Goal: Task Accomplishment & Management: Complete application form

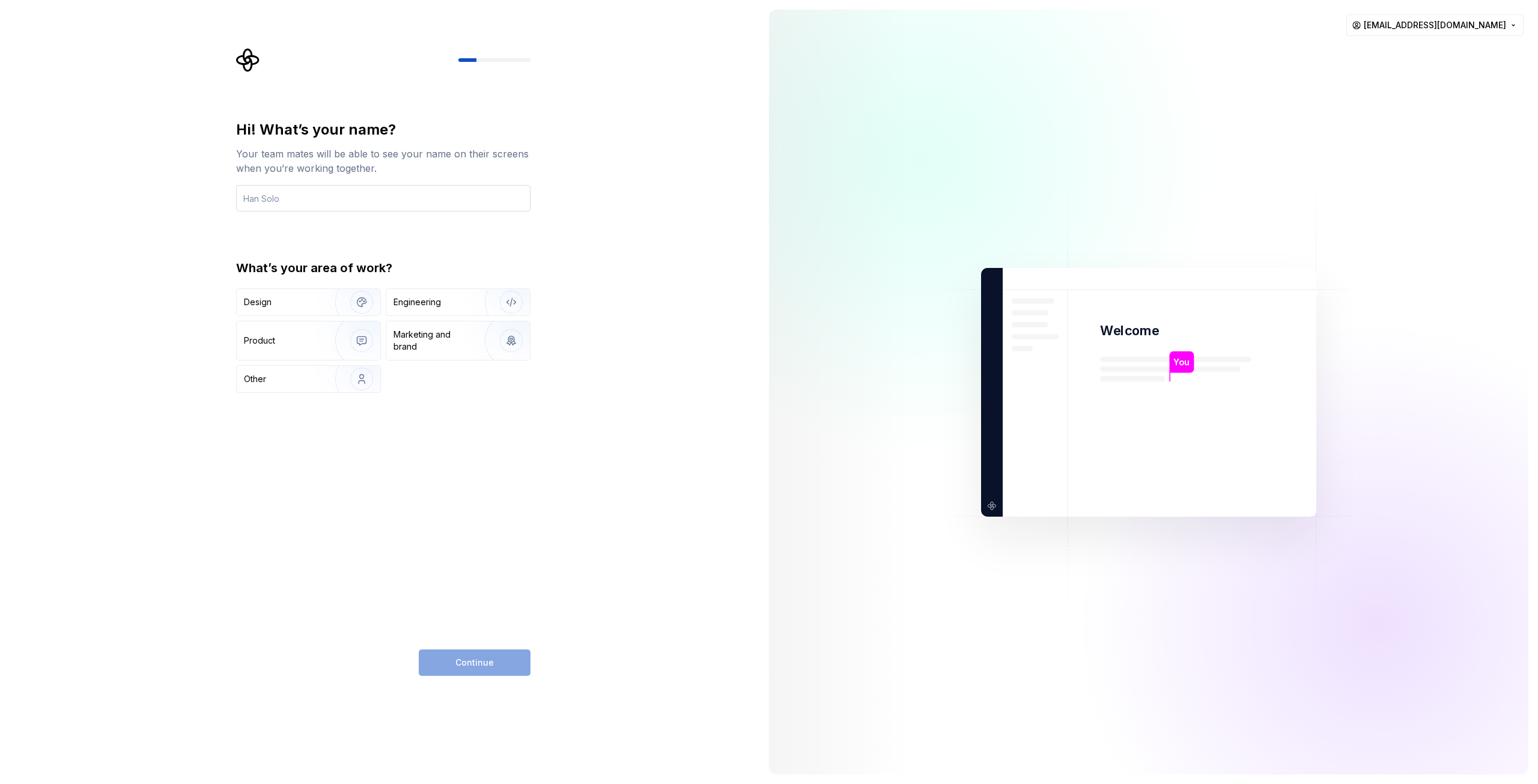
click at [275, 195] on input "text" at bounding box center [384, 198] width 294 height 27
click at [448, 295] on div "Engineering" at bounding box center [457, 302] width 143 height 27
click at [328, 205] on input "text" at bounding box center [384, 198] width 294 height 27
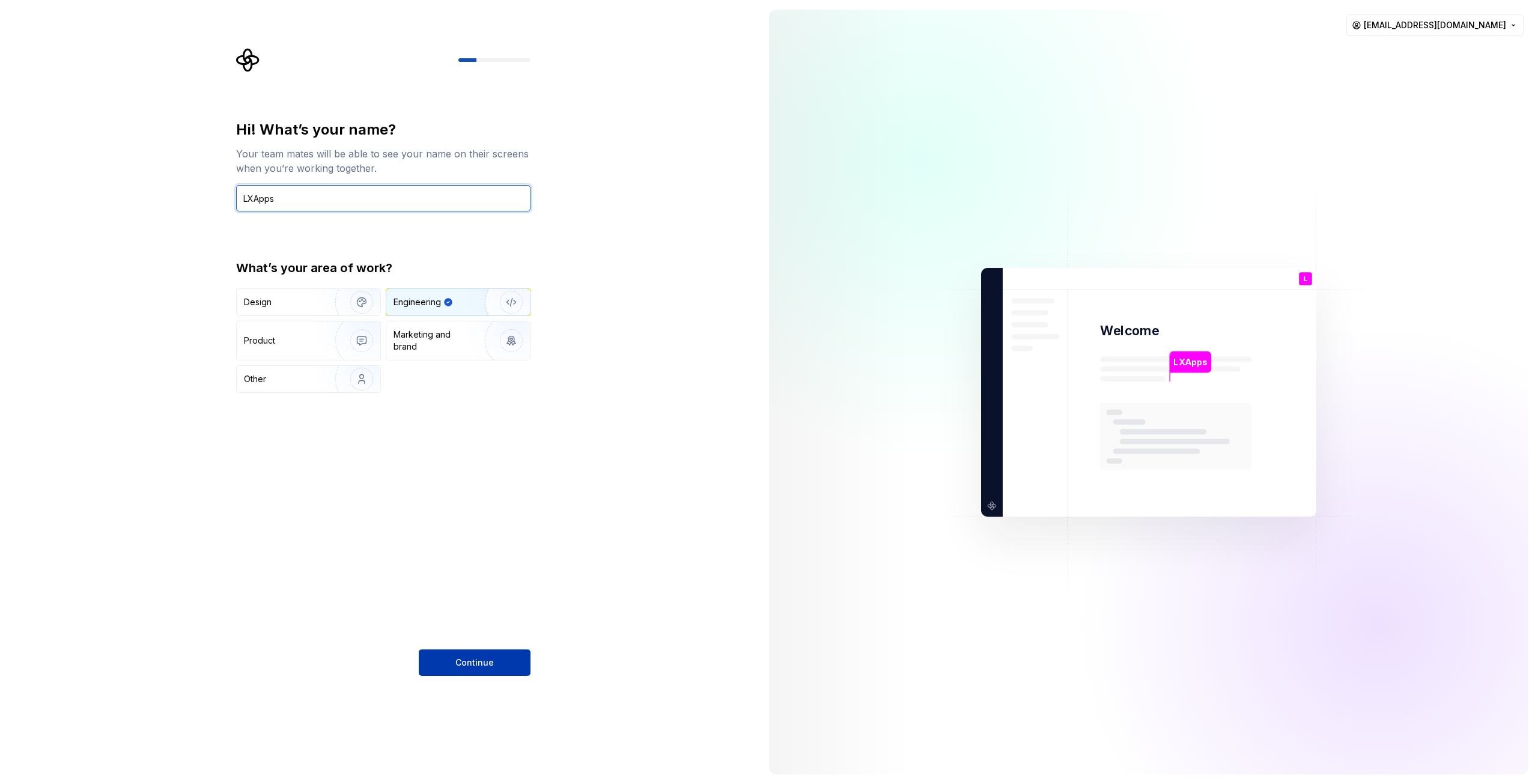
type input "LXApps"
click at [484, 660] on span "Continue" at bounding box center [474, 662] width 38 height 12
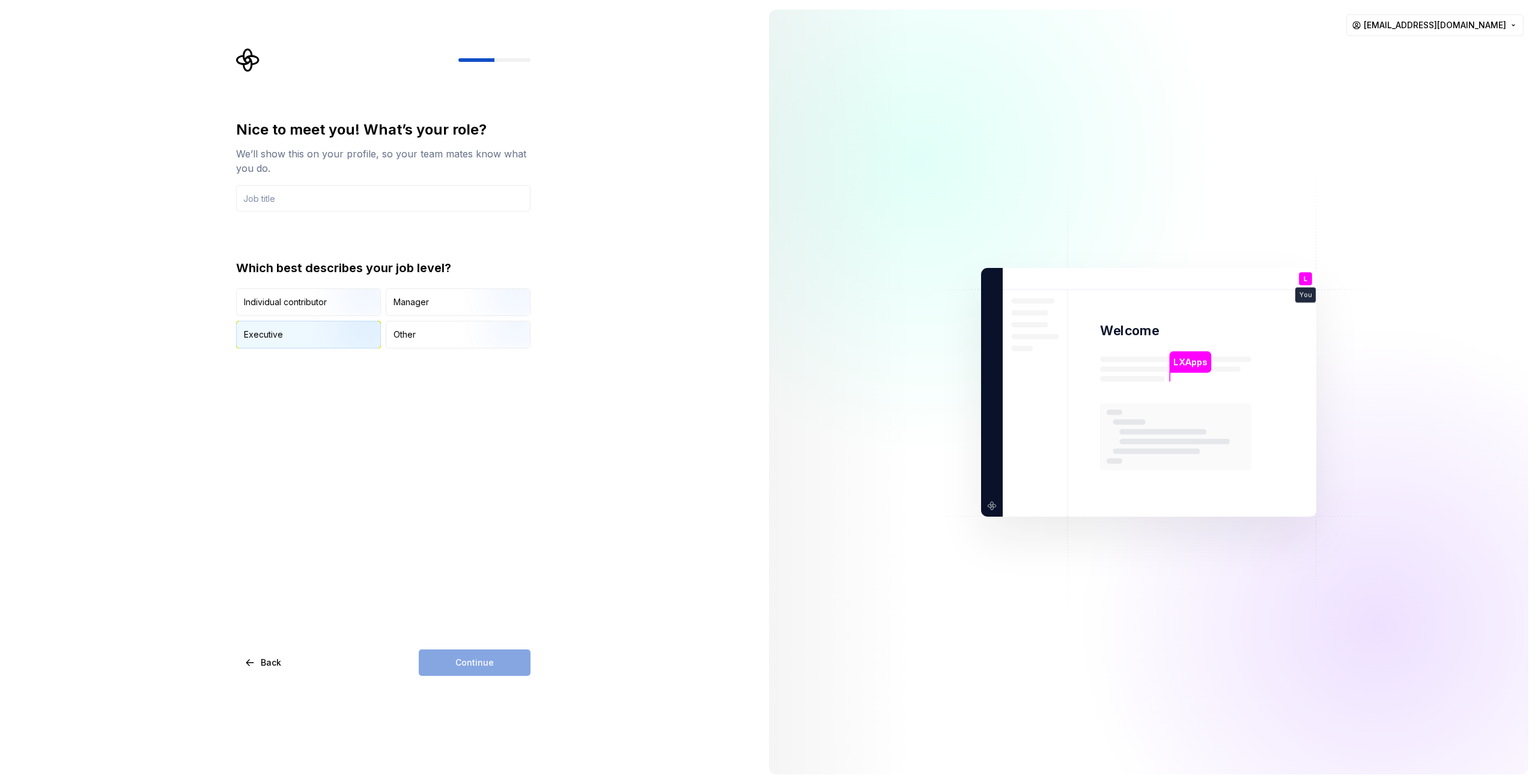
click at [301, 326] on div "Executive" at bounding box center [308, 335] width 143 height 27
click at [403, 628] on div "Nice to meet you! What’s your role? We’ll show this on your profile, so your te…" at bounding box center [384, 397] width 294 height 556
click at [342, 201] on input "text" at bounding box center [384, 198] width 294 height 27
type input "CEO"
click at [491, 656] on button "Continue" at bounding box center [474, 663] width 112 height 27
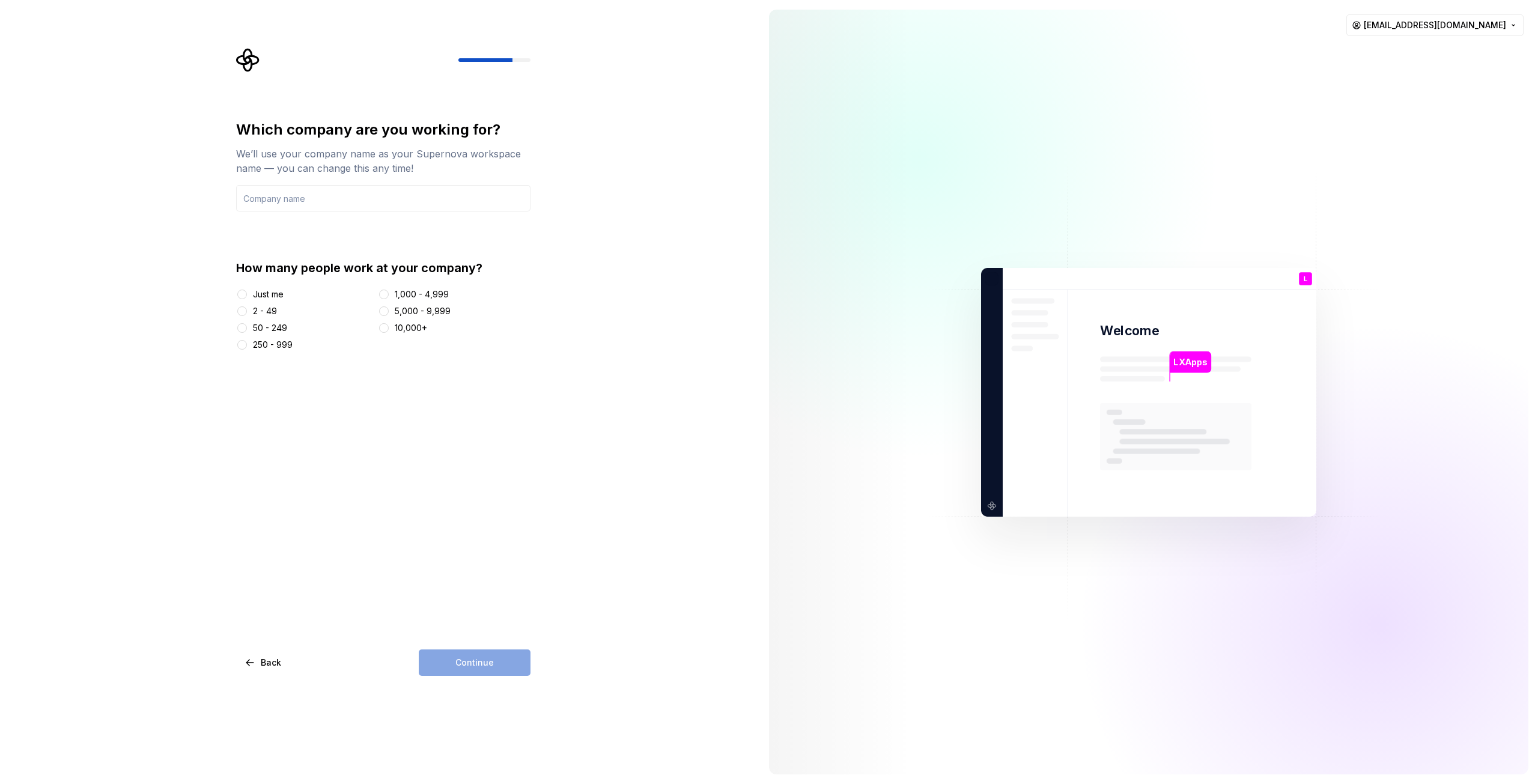
click at [276, 308] on div "2 - 49" at bounding box center [265, 311] width 24 height 12
click at [247, 308] on button "2 - 49" at bounding box center [242, 311] width 9 height 9
click at [409, 305] on div "5,000 - 9,999" at bounding box center [422, 311] width 56 height 12
click at [389, 306] on button "5,000 - 9,999" at bounding box center [384, 311] width 9 height 9
click at [420, 296] on div "1,000 - 4,999" at bounding box center [421, 293] width 54 height 12
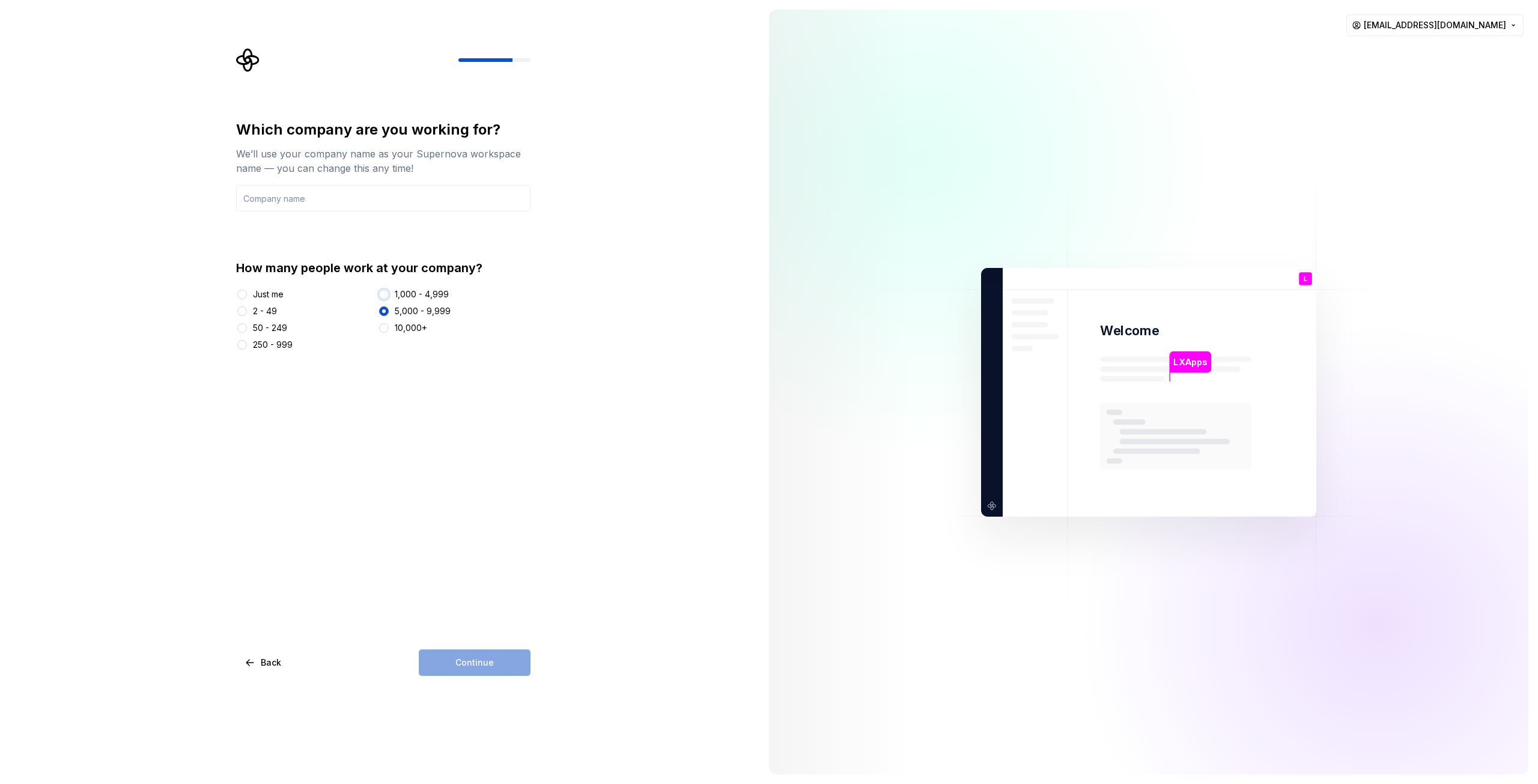
click at [389, 296] on button "1,000 - 4,999" at bounding box center [384, 294] width 9 height 9
click at [296, 314] on div "2 - 49" at bounding box center [304, 311] width 137 height 12
drag, startPoint x: 283, startPoint y: 317, endPoint x: 272, endPoint y: 318, distance: 11.0
click at [279, 318] on div "Just me 2 - 49 50 - 249 250 - 999 1,000 - 4,999 5,000 - 9,999 10,000+" at bounding box center [384, 319] width 294 height 63
click at [262, 319] on div "Just me 2 - 49 50 - 249 250 - 999 1,000 - 4,999 5,000 - 9,999 10,000+" at bounding box center [384, 319] width 294 height 63
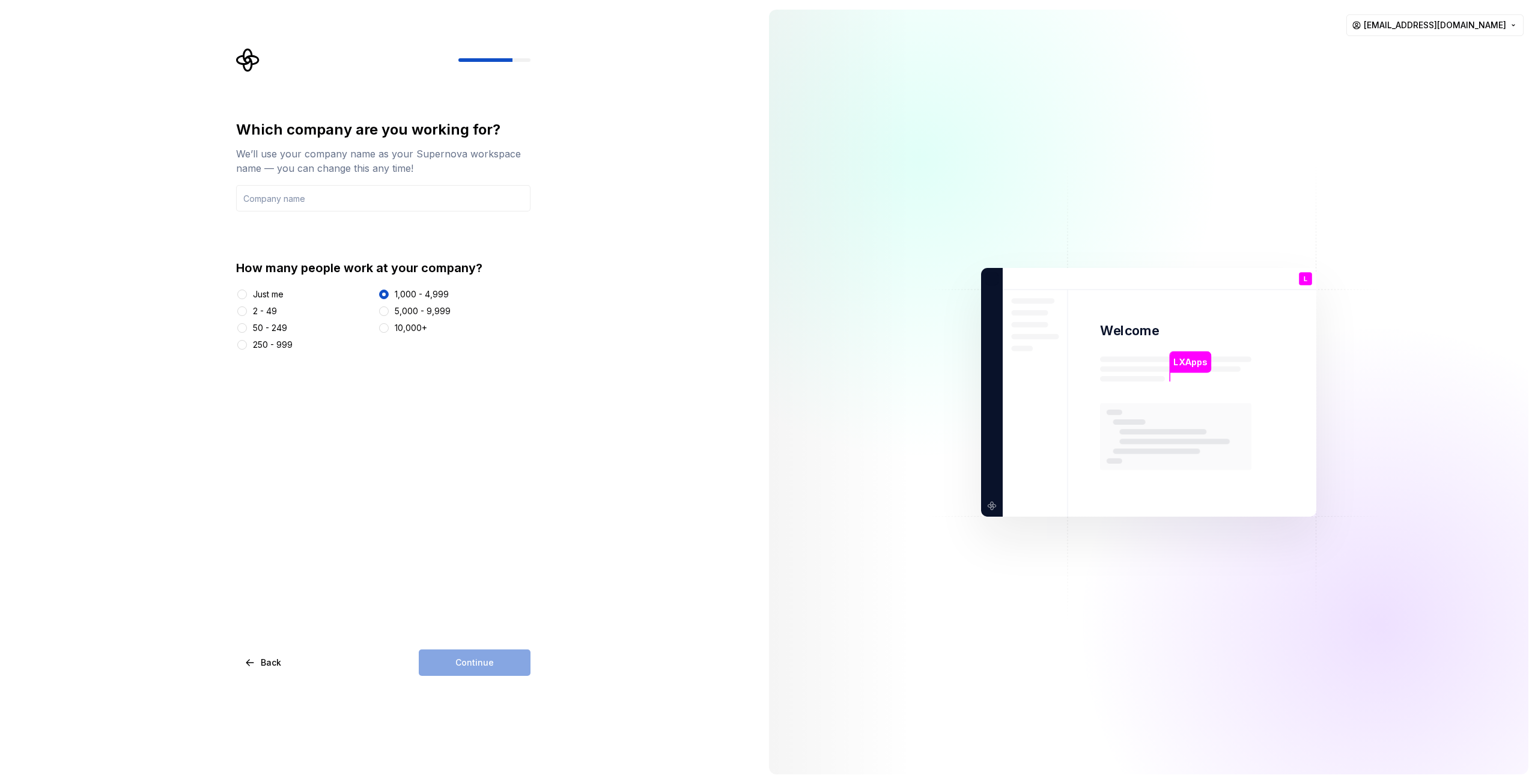
click at [261, 315] on div "2 - 49" at bounding box center [265, 311] width 24 height 12
click at [247, 315] on button "2 - 49" at bounding box center [242, 311] width 9 height 9
drag, startPoint x: 488, startPoint y: 669, endPoint x: 481, endPoint y: 662, distance: 9.9
click at [487, 669] on div "Continue" at bounding box center [474, 663] width 112 height 27
click at [354, 194] on input "text" at bounding box center [384, 198] width 294 height 27
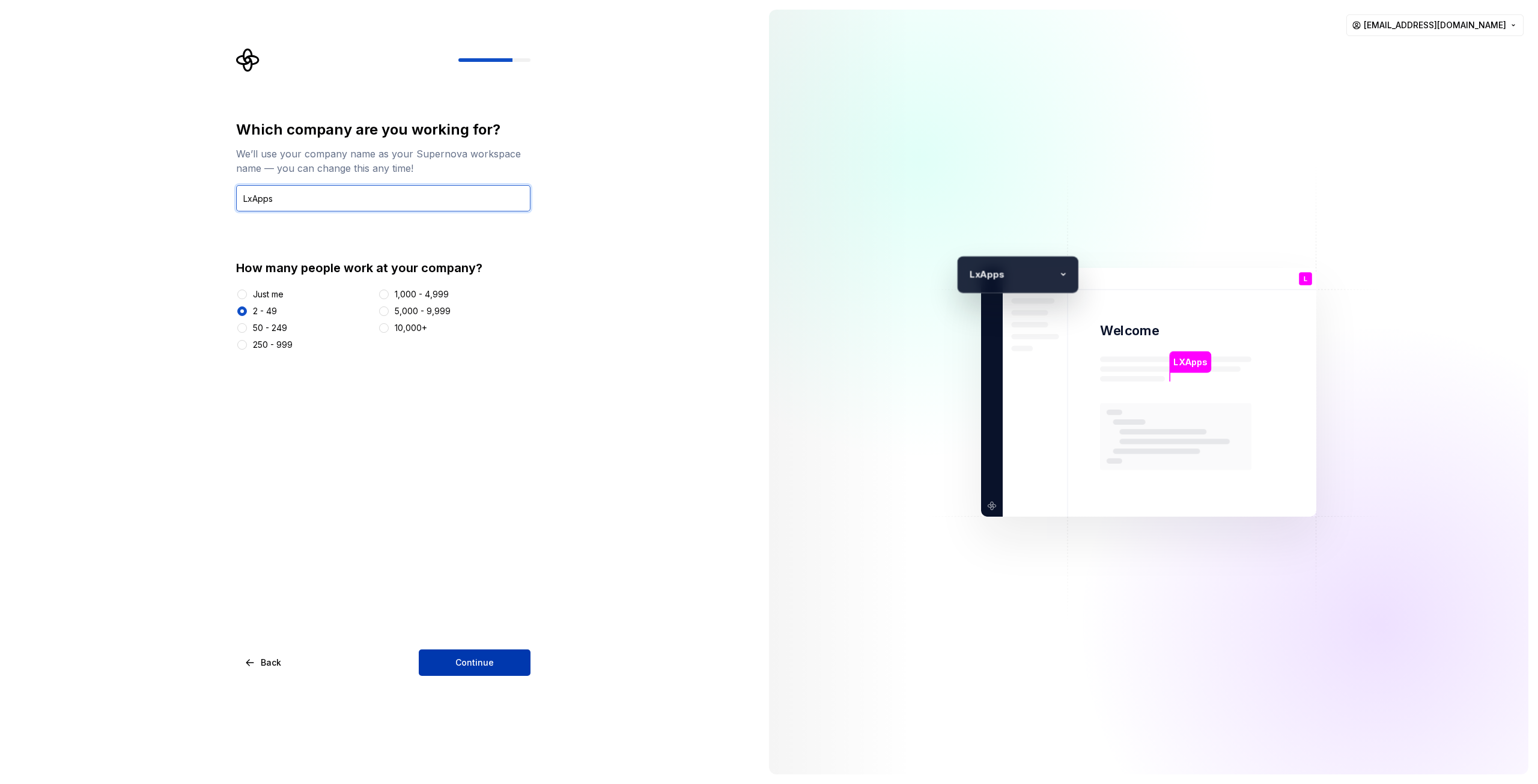
type input "LxApps"
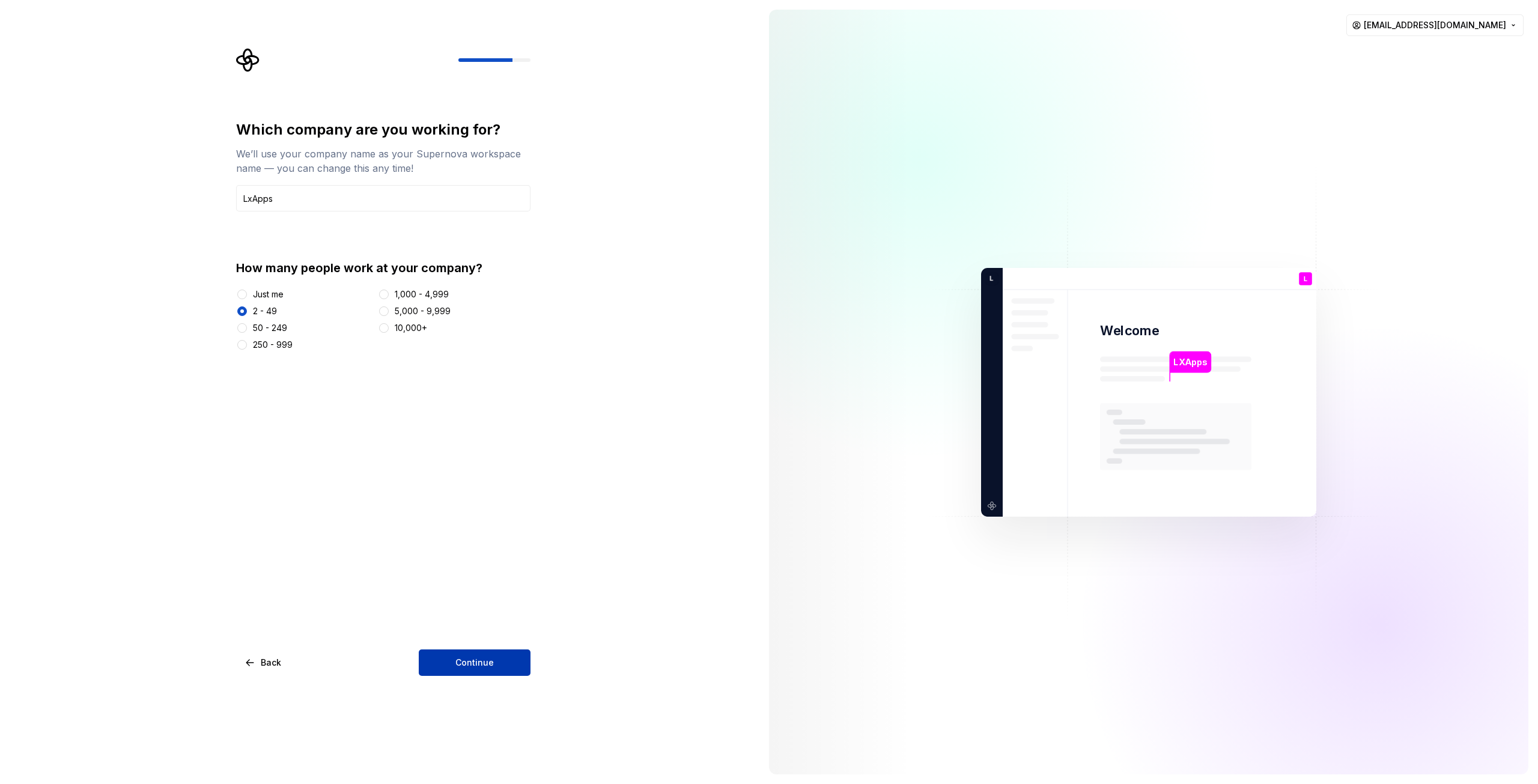
click at [447, 660] on button "Continue" at bounding box center [474, 663] width 112 height 27
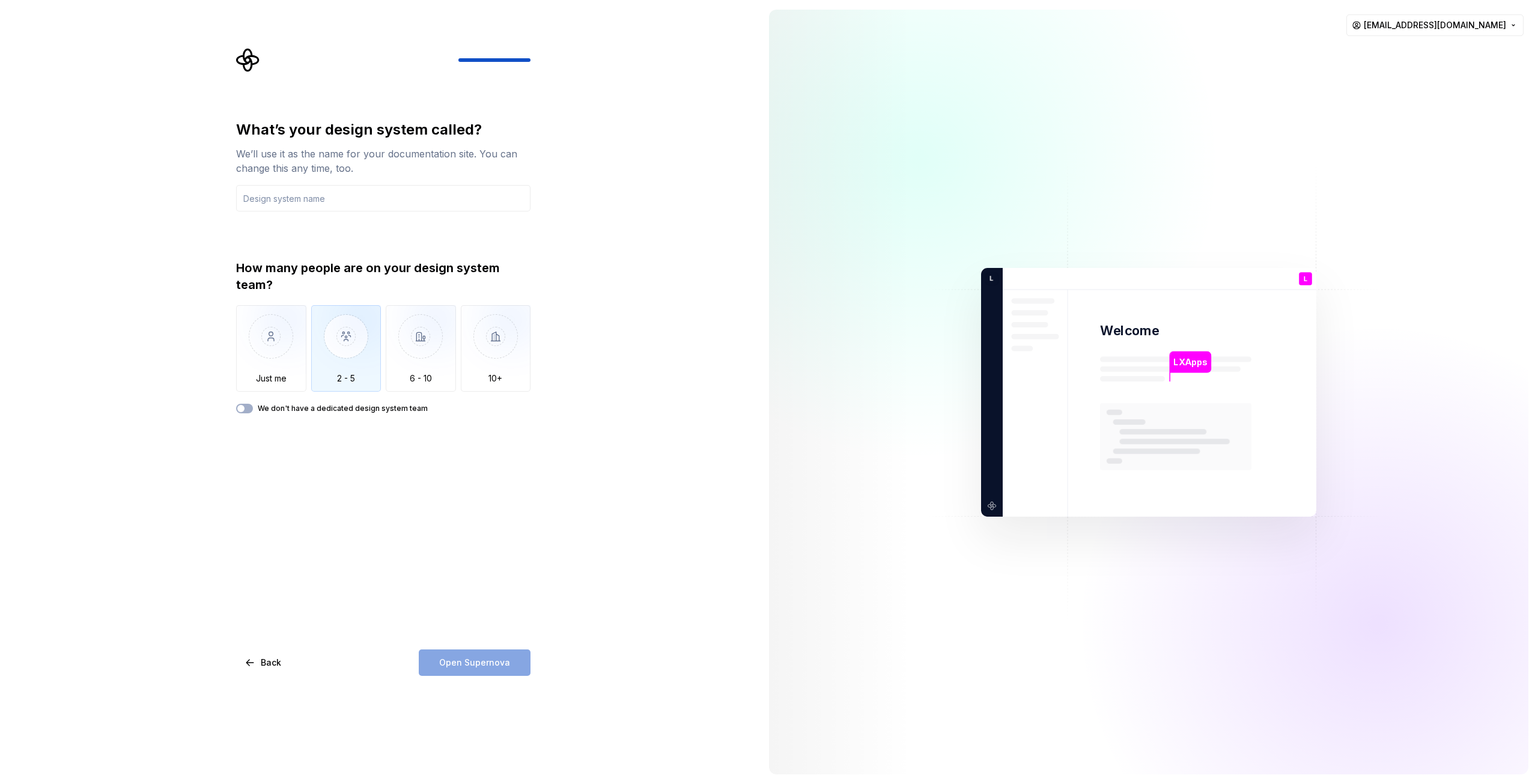
click at [326, 357] on img "button" at bounding box center [347, 345] width 70 height 81
click at [348, 197] on input "text" at bounding box center [384, 198] width 294 height 27
click at [441, 159] on div "We’ll use it as the name for your documentation site. You can change this any t…" at bounding box center [384, 160] width 294 height 29
click at [528, 153] on div "We’ll use it as the name for your documentation site. You can change this any t…" at bounding box center [384, 160] width 294 height 29
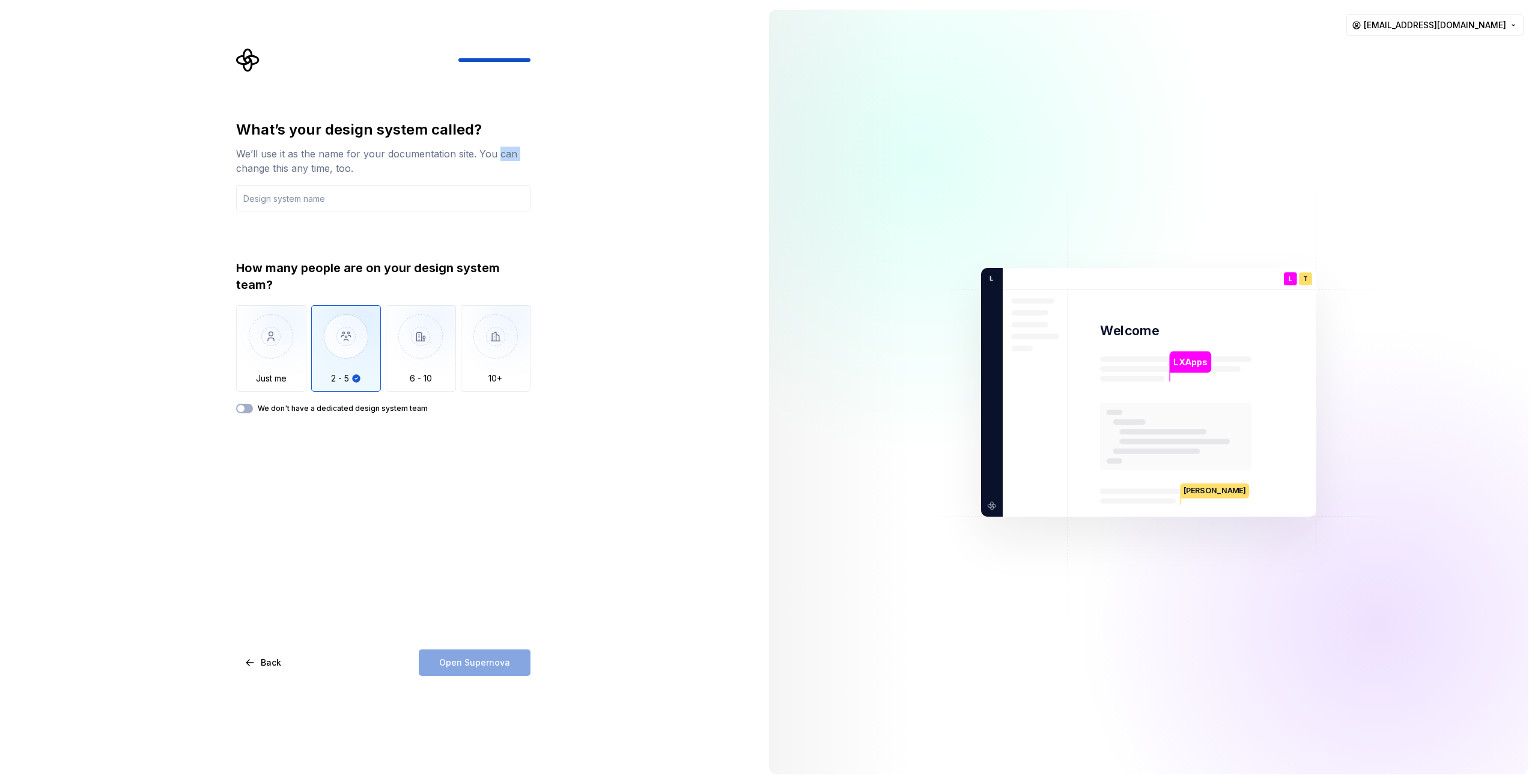
click at [528, 153] on div "We’ll use it as the name for your documentation site. You can change this any t…" at bounding box center [384, 160] width 294 height 29
click at [380, 176] on div "What’s your design system called? We’ll use it as the name for your documentati…" at bounding box center [384, 165] width 294 height 92
click at [330, 203] on input "text" at bounding box center [384, 198] width 294 height 27
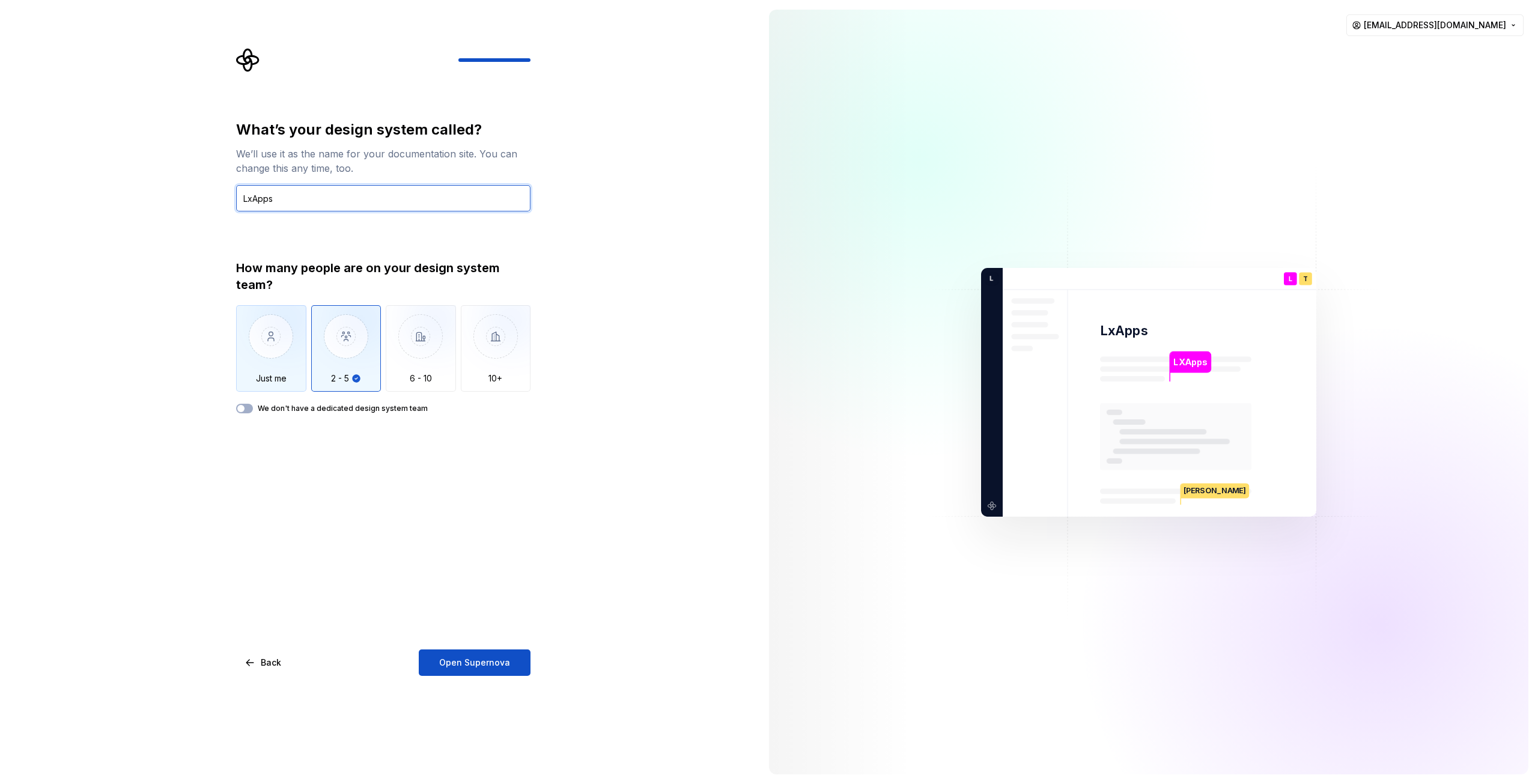
type input "LxApps"
click at [268, 341] on img "button" at bounding box center [272, 345] width 70 height 81
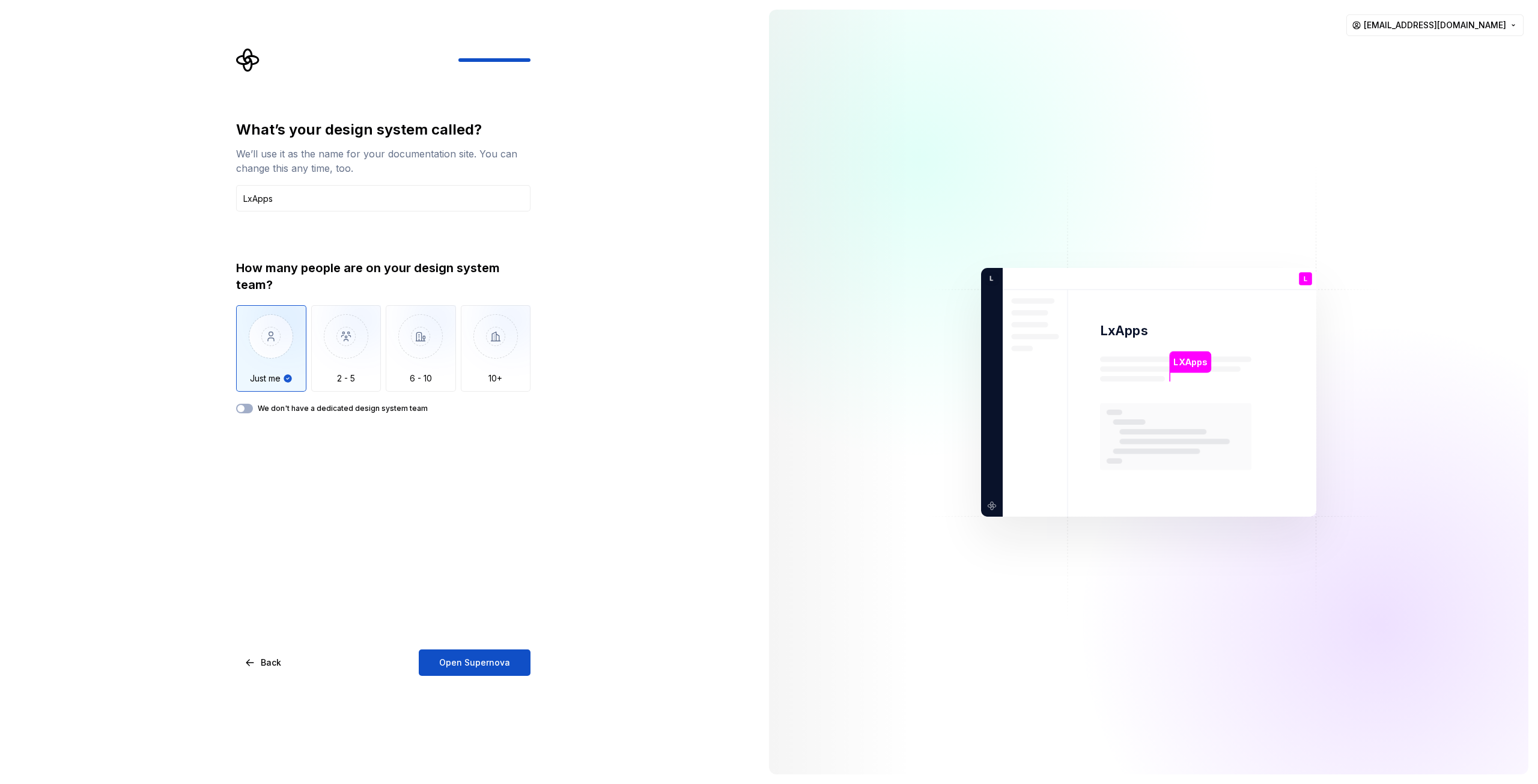
click at [247, 402] on div "How many people are on your design system team? Just me 2 - 5 6 - 10 10+ We don…" at bounding box center [384, 336] width 294 height 153
click at [238, 407] on button "We don't have a dedicated design system team" at bounding box center [244, 408] width 16 height 9
click at [484, 676] on div "What’s your design system called? We’ll use it as the name for your documentati…" at bounding box center [380, 392] width 759 height 784
click at [483, 662] on span "Open Supernova" at bounding box center [474, 662] width 71 height 12
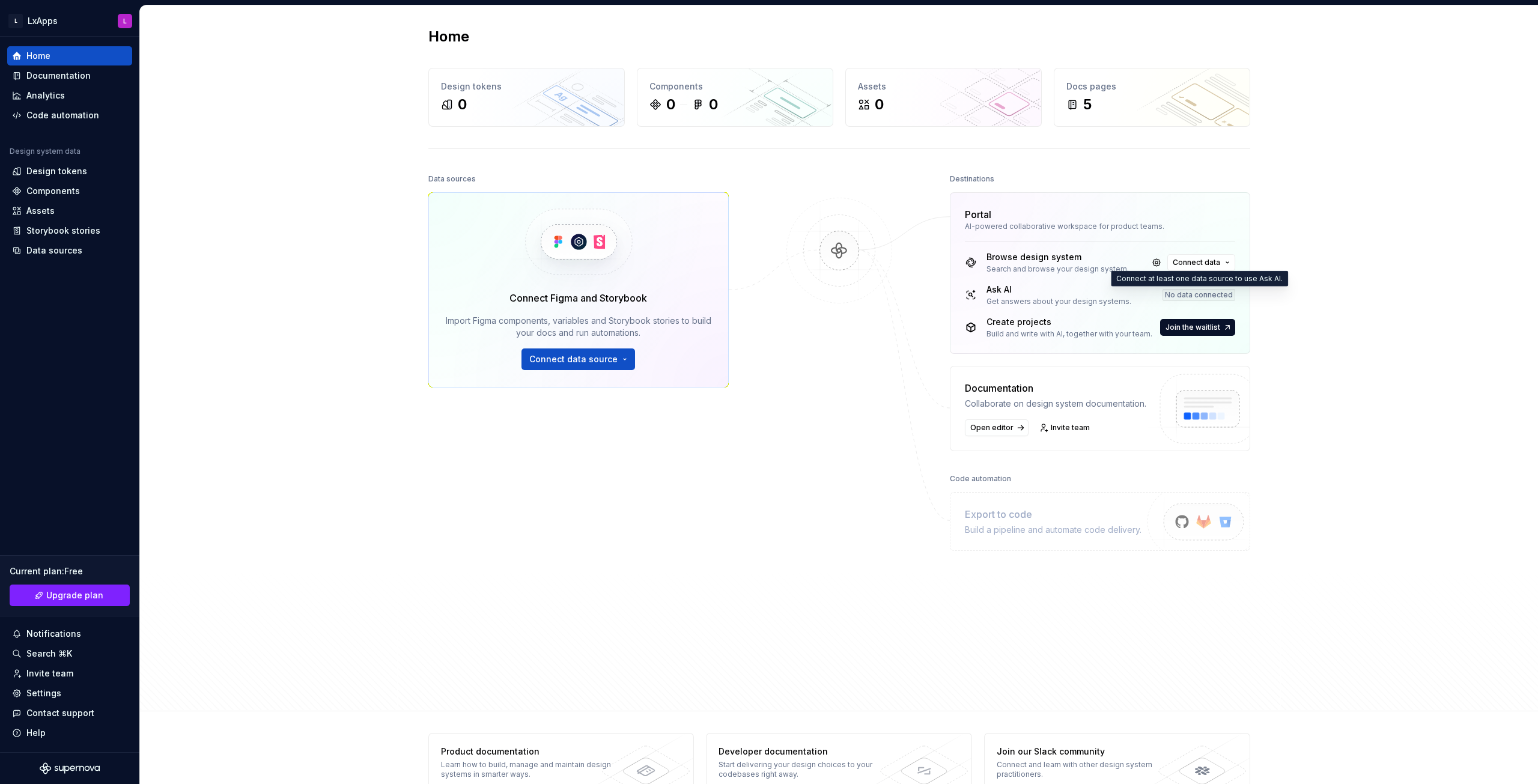
click at [1187, 292] on div "No data connected" at bounding box center [1198, 294] width 73 height 12
click at [1199, 268] on button "Connect data" at bounding box center [1201, 262] width 68 height 16
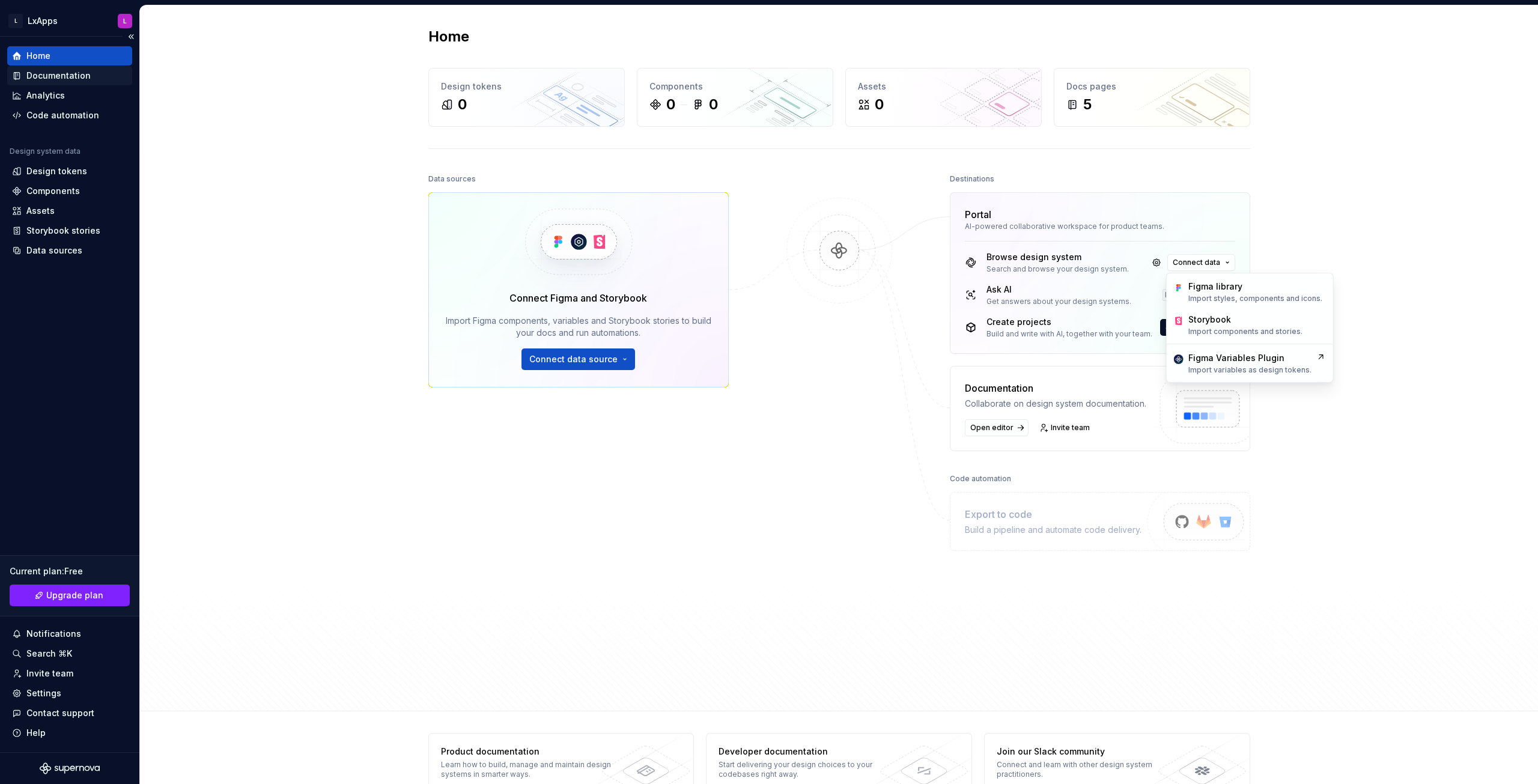
click at [40, 80] on div "Documentation" at bounding box center [59, 75] width 64 height 12
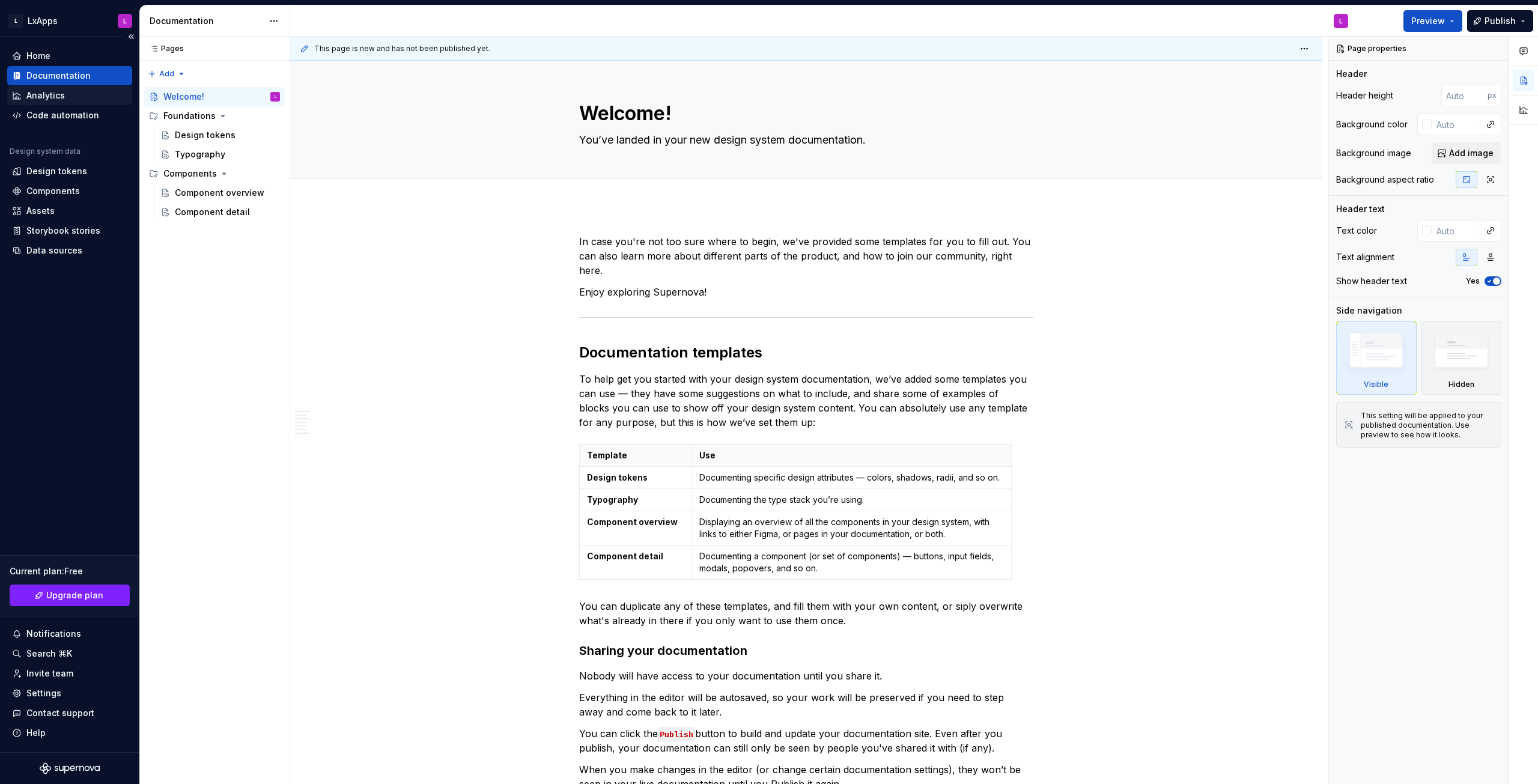
click at [38, 104] on div "Analytics" at bounding box center [70, 95] width 125 height 20
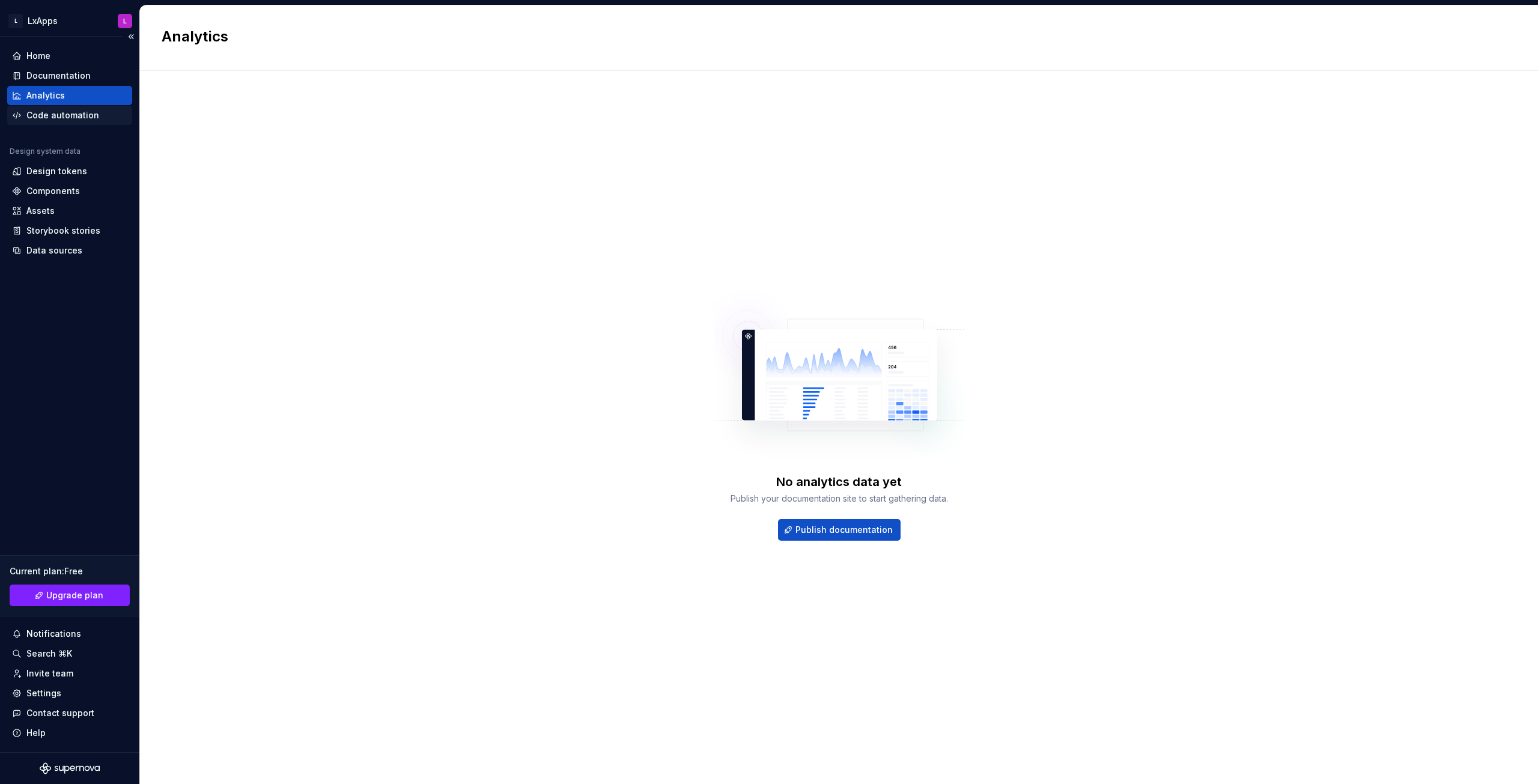
click at [46, 115] on div "Code automation" at bounding box center [63, 115] width 73 height 12
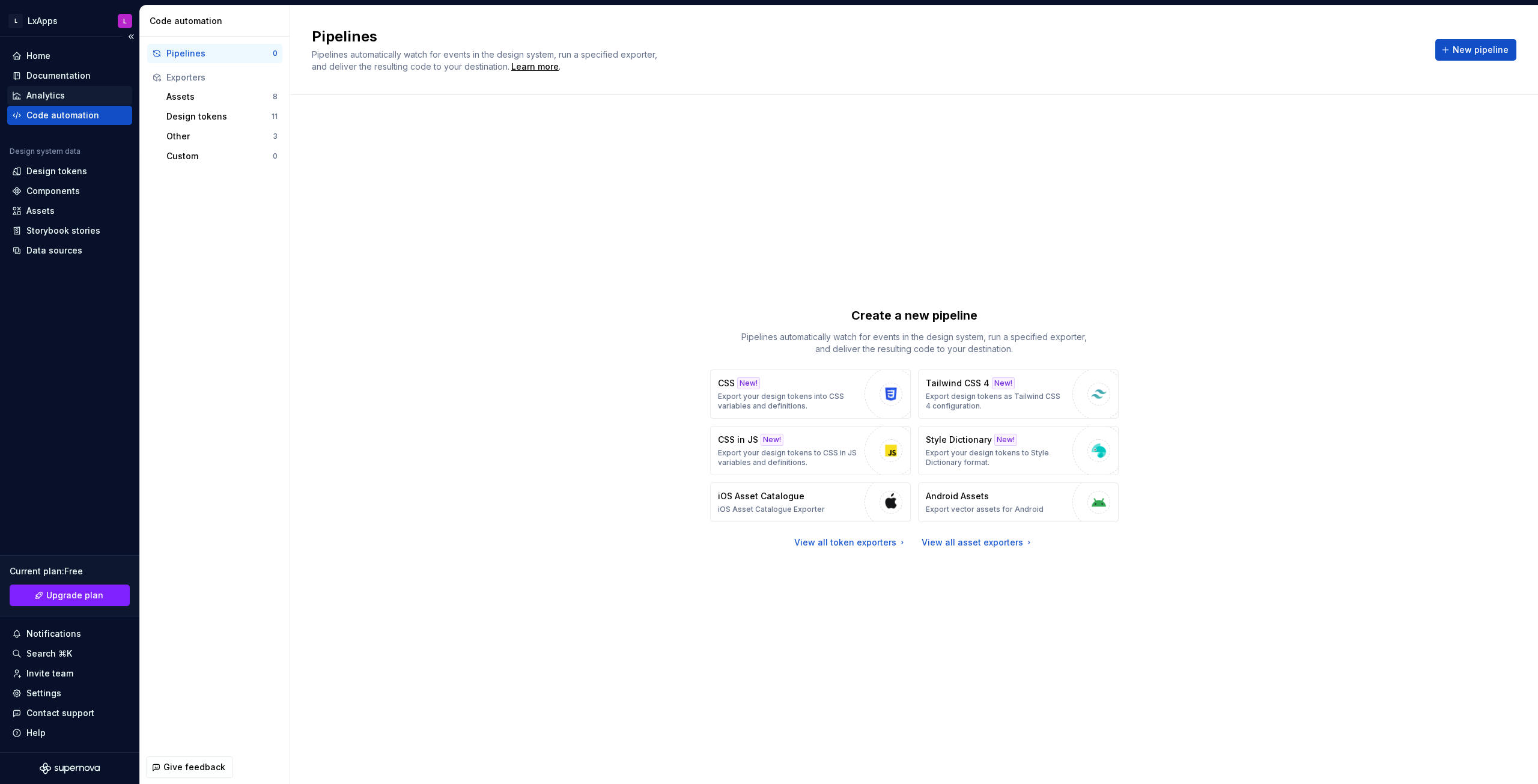
click at [71, 98] on div "Analytics" at bounding box center [69, 95] width 115 height 12
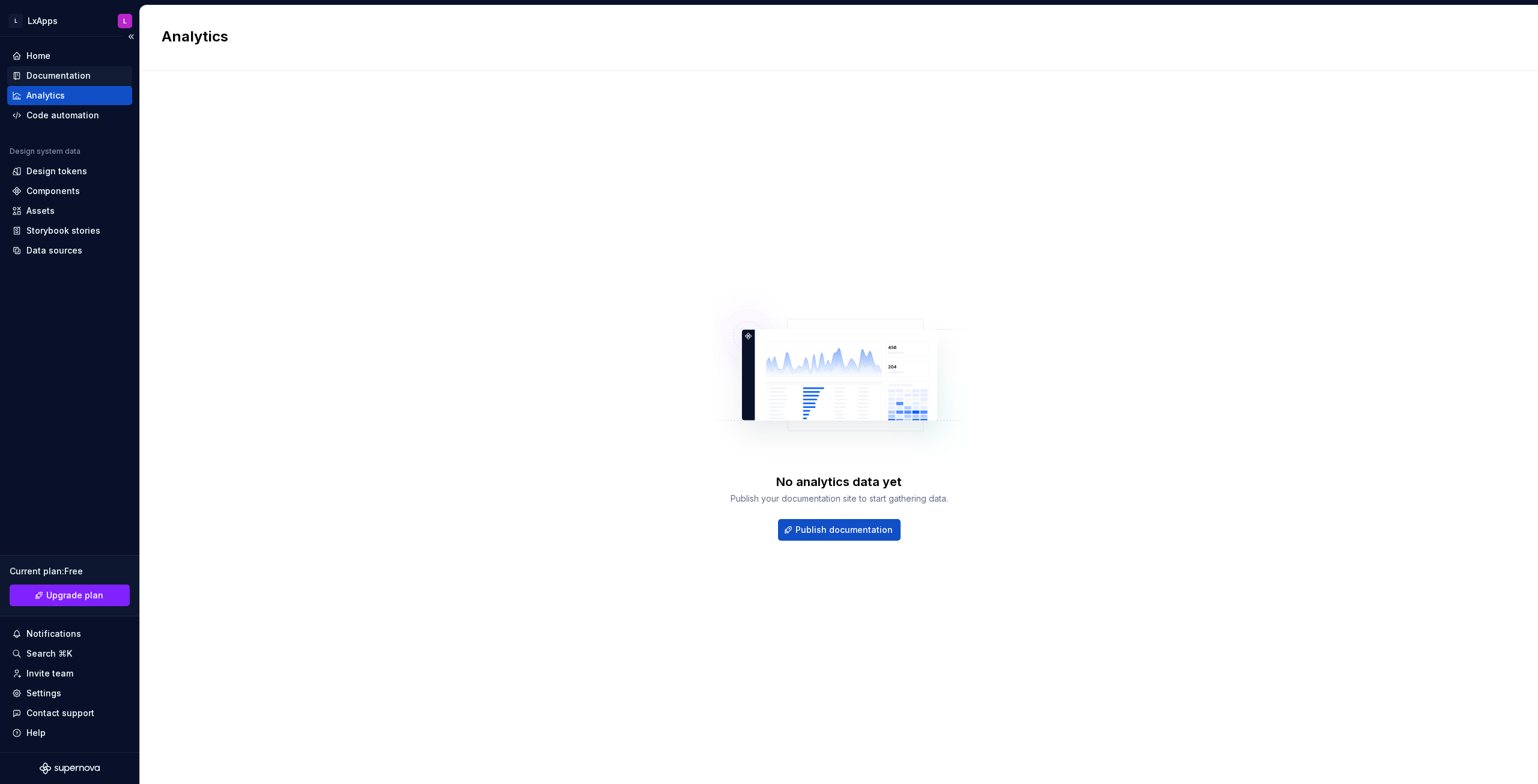
click at [80, 81] on div "Documentation" at bounding box center [70, 75] width 125 height 20
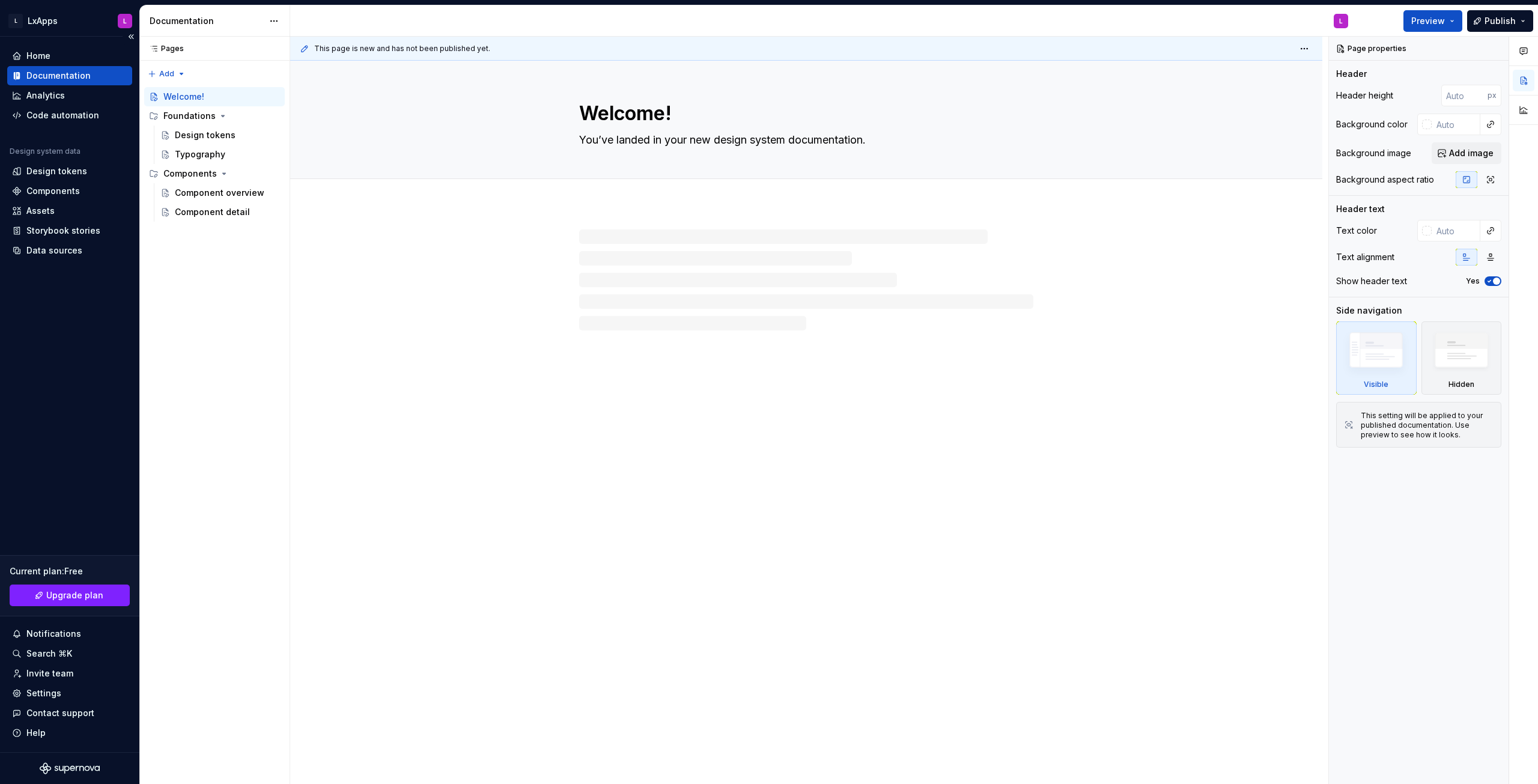
click at [89, 70] on div "Documentation" at bounding box center [69, 75] width 115 height 12
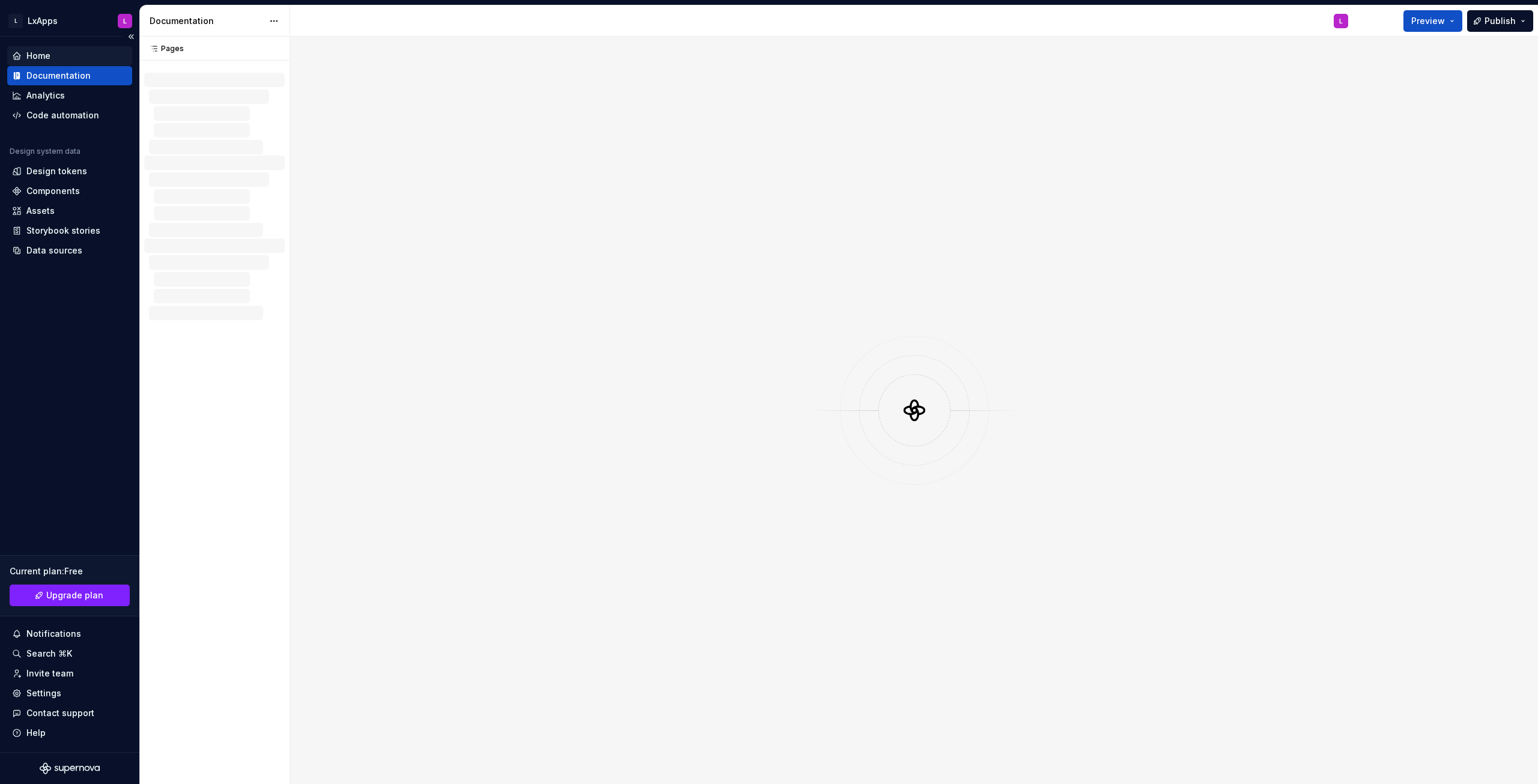
click at [92, 52] on div "Home" at bounding box center [69, 56] width 115 height 12
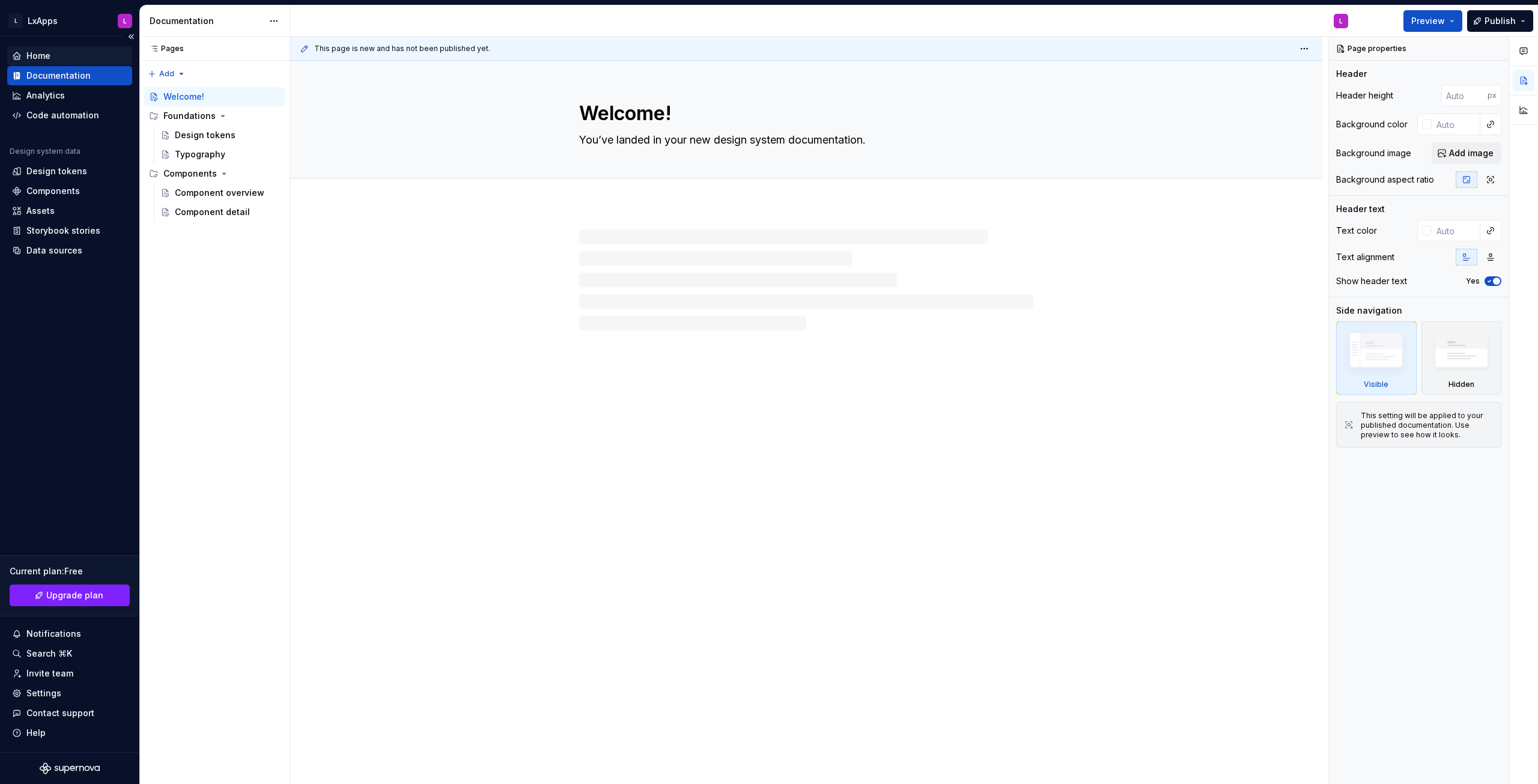
type textarea "*"
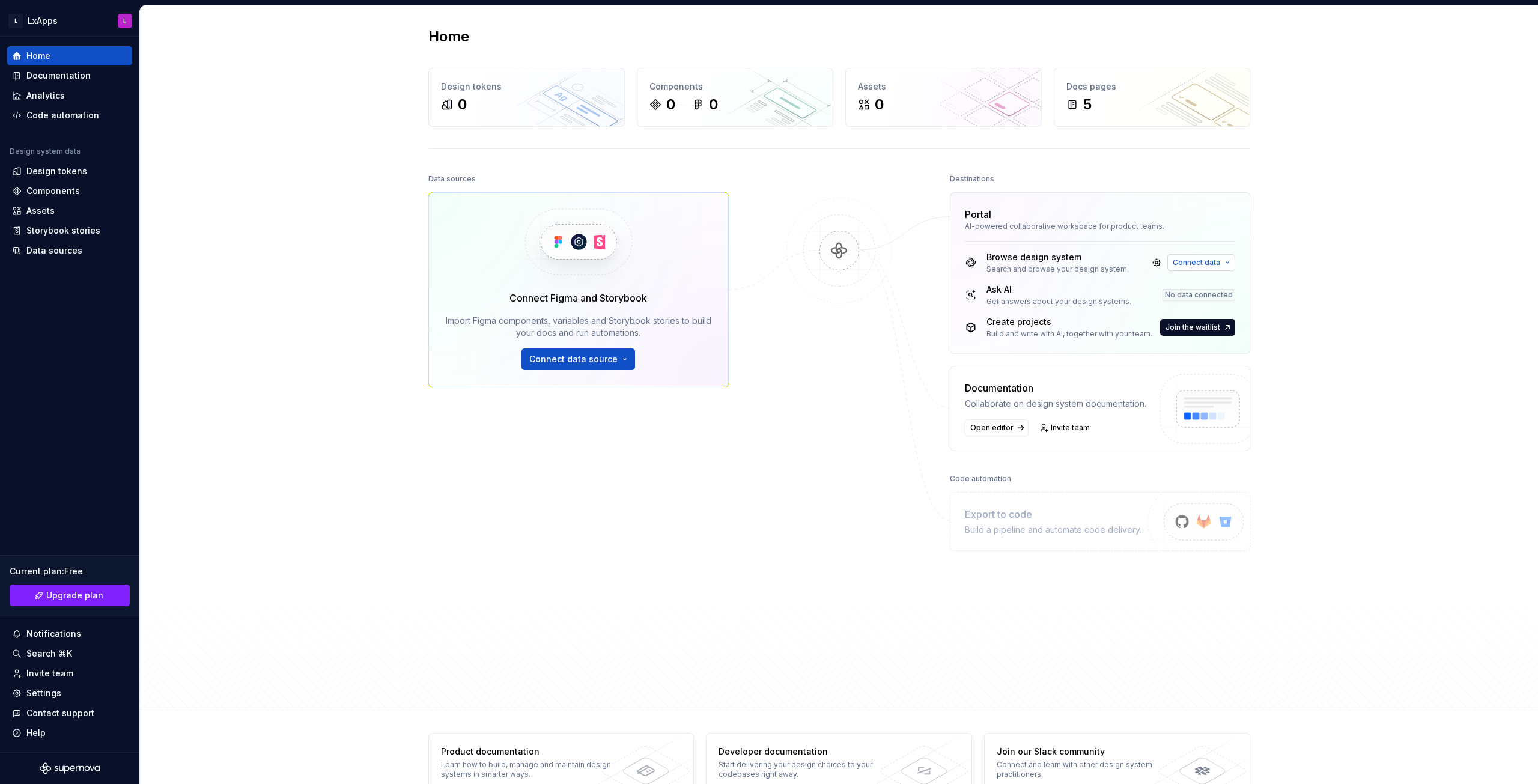
click at [1210, 264] on span "Connect data" at bounding box center [1196, 262] width 48 height 9
click at [1214, 292] on div "Figma library" at bounding box center [1215, 286] width 54 height 12
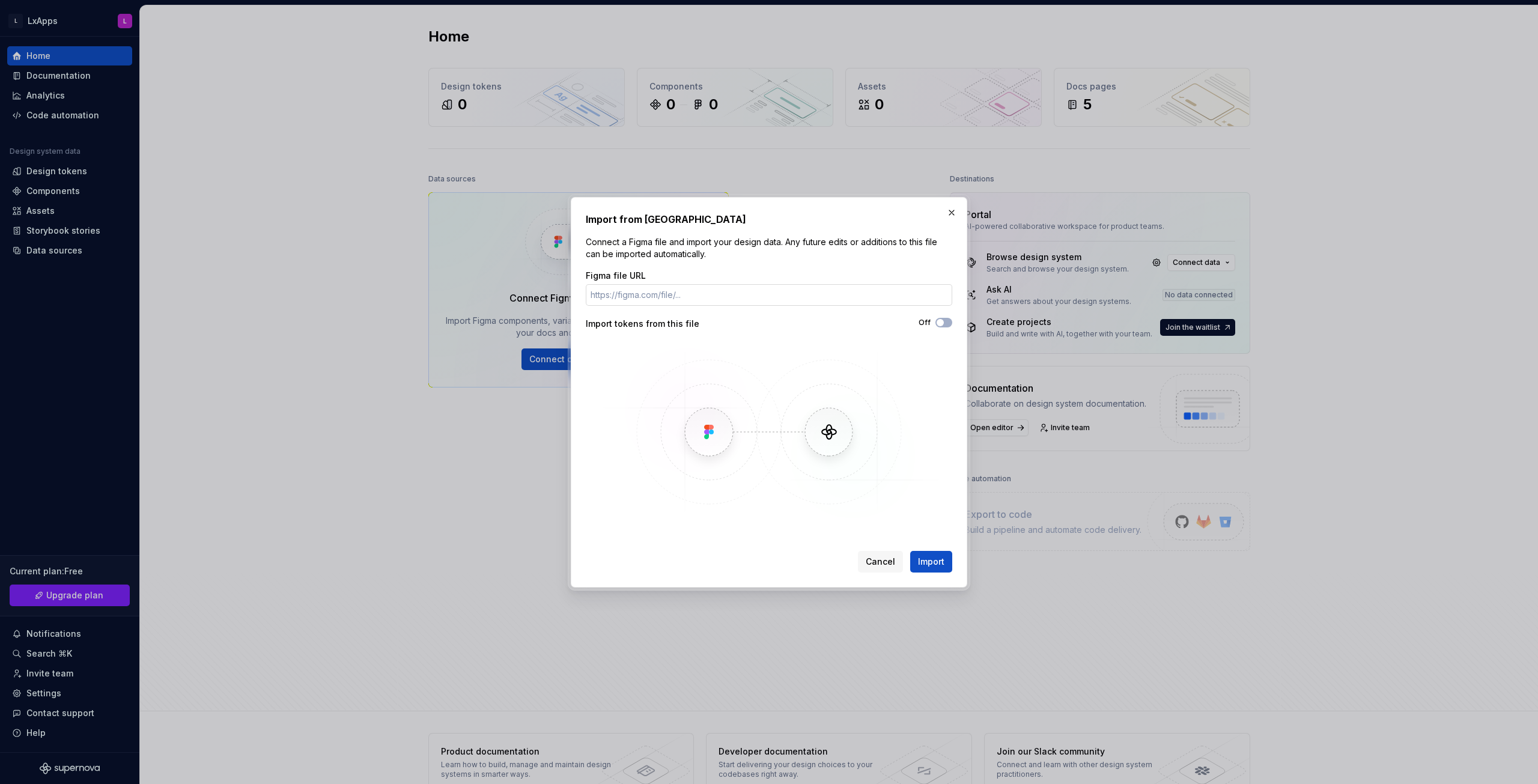
click at [802, 291] on input "Figma file URL" at bounding box center [769, 295] width 366 height 22
click at [881, 565] on span "Cancel" at bounding box center [881, 561] width 30 height 12
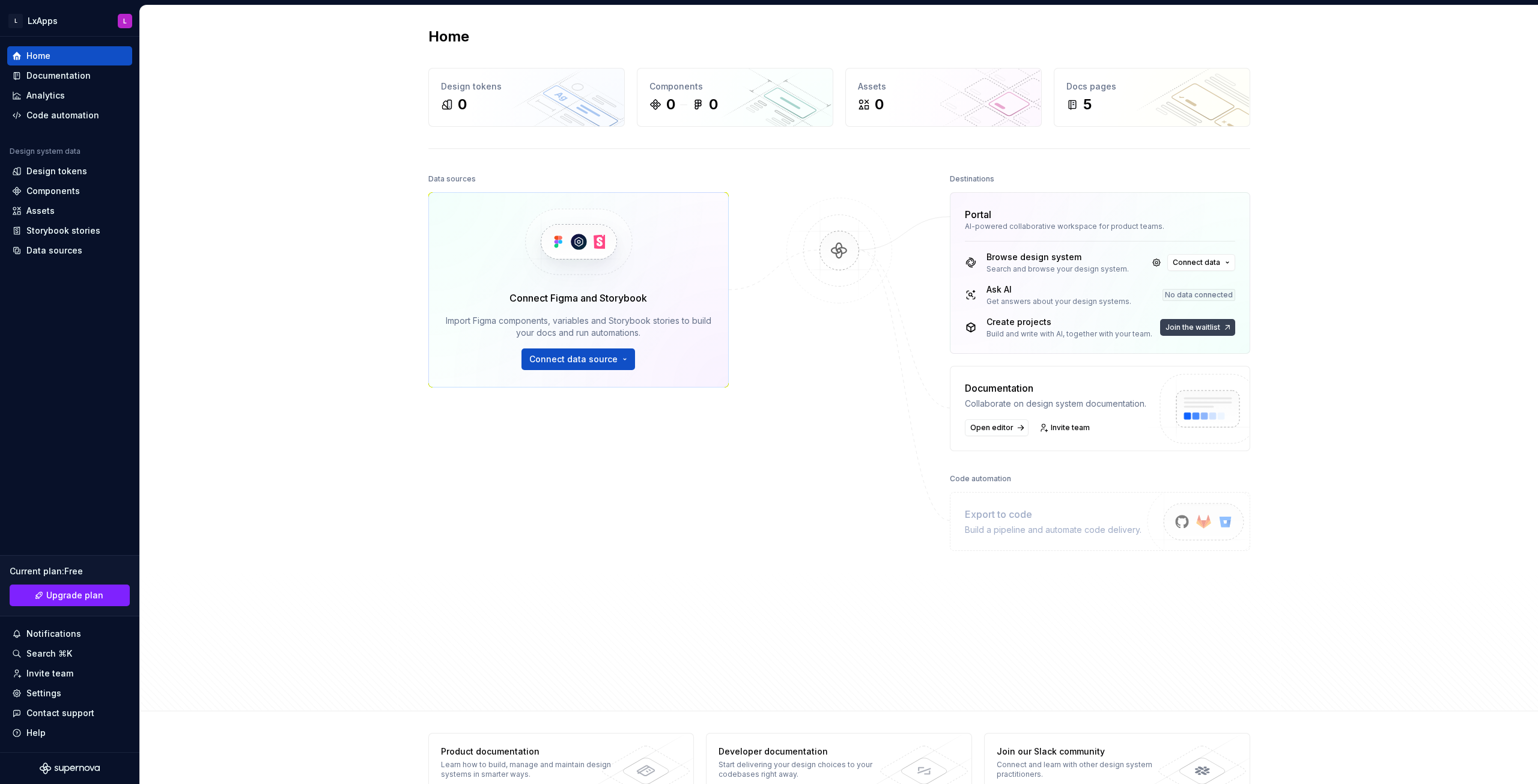
click at [1200, 326] on span "Join the waitlist" at bounding box center [1193, 327] width 55 height 9
drag, startPoint x: 1162, startPoint y: 324, endPoint x: 1172, endPoint y: 326, distance: 10.2
click at [1164, 325] on button "Join the waitlist" at bounding box center [1198, 327] width 75 height 16
click at [1199, 328] on span "Join the waitlist" at bounding box center [1193, 327] width 55 height 9
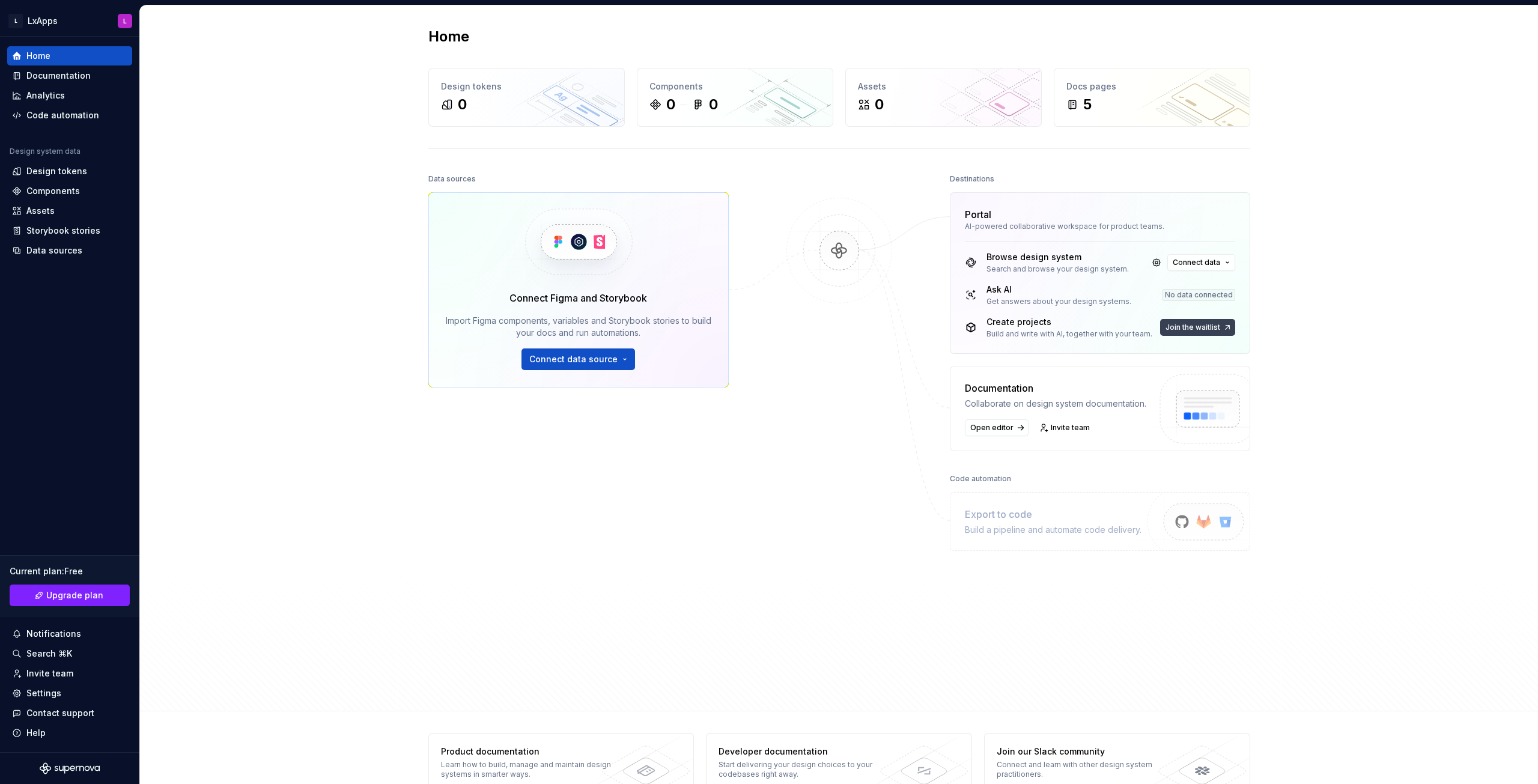
click at [1199, 328] on span "Join the waitlist" at bounding box center [1193, 327] width 55 height 9
click at [1210, 329] on span "Join the waitlist" at bounding box center [1193, 327] width 55 height 9
click at [1212, 526] on img at bounding box center [1198, 534] width 148 height 98
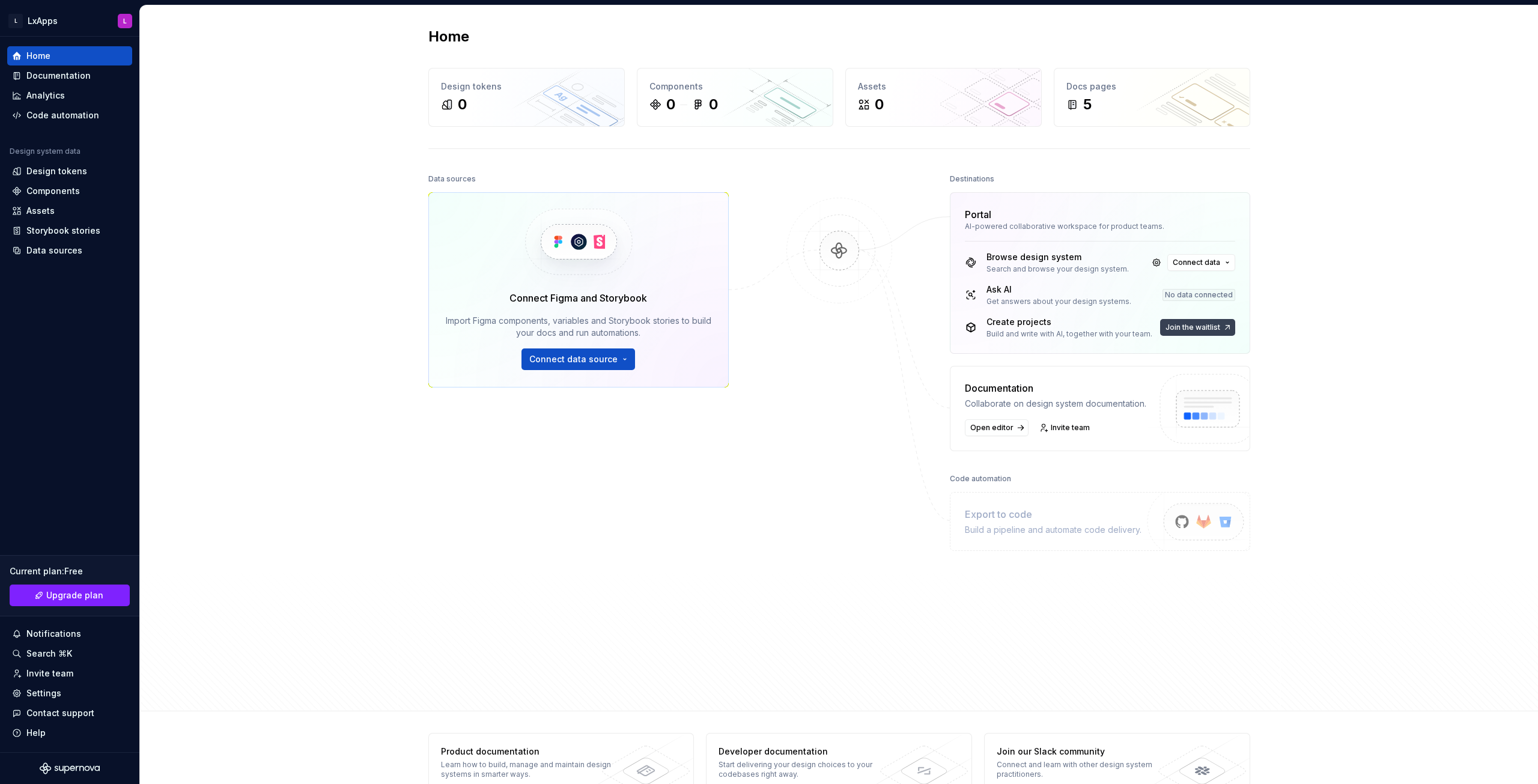
click at [1174, 325] on span "Join the waitlist" at bounding box center [1193, 327] width 55 height 9
